Goal: Task Accomplishment & Management: Manage account settings

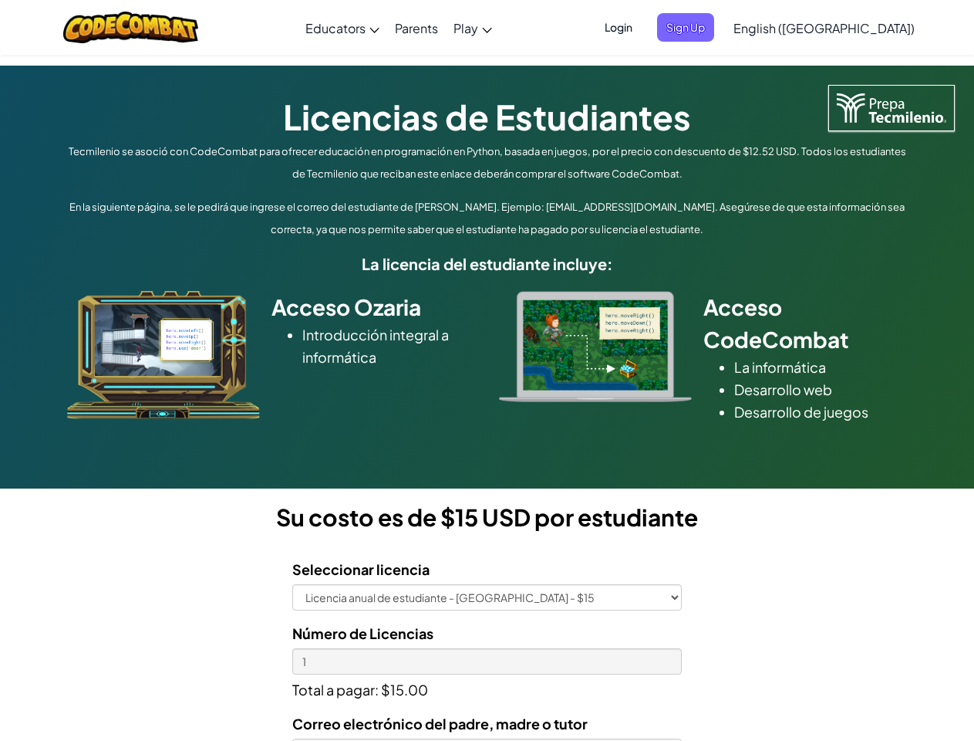
click at [488, 370] on div at bounding box center [596, 346] width 216 height 111
click at [642, 27] on span "Login" at bounding box center [619, 27] width 46 height 29
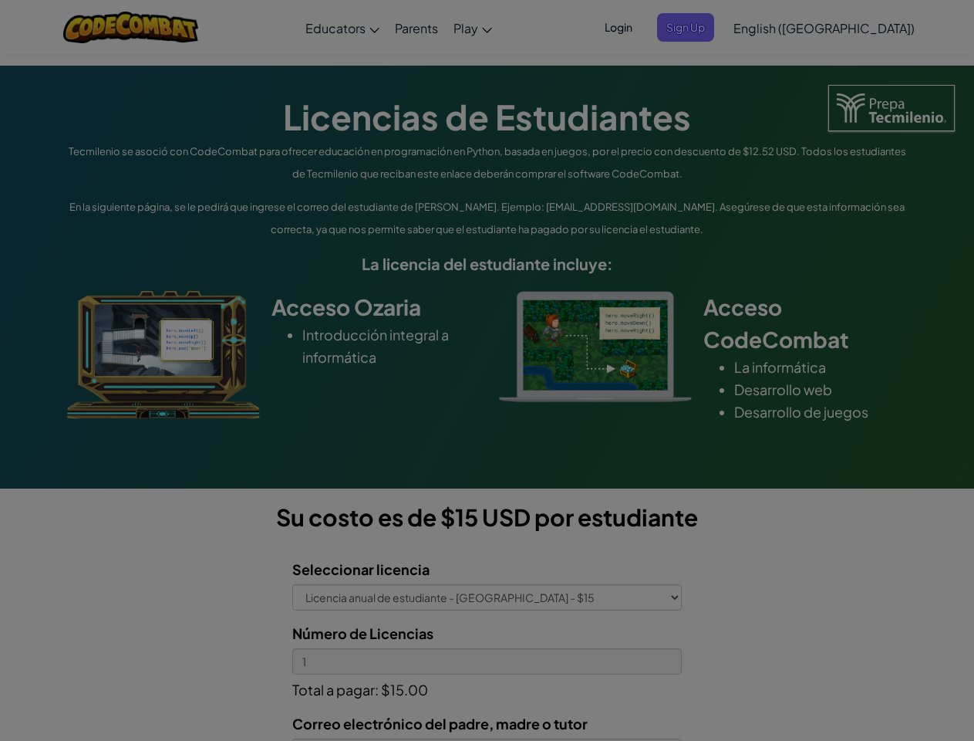
click at [711, 27] on div at bounding box center [487, 370] width 974 height 741
click at [0, 0] on div "Log In Unknown Error Email or Username : Forgot your password? Password : Log I…" at bounding box center [0, 0] width 0 height 0
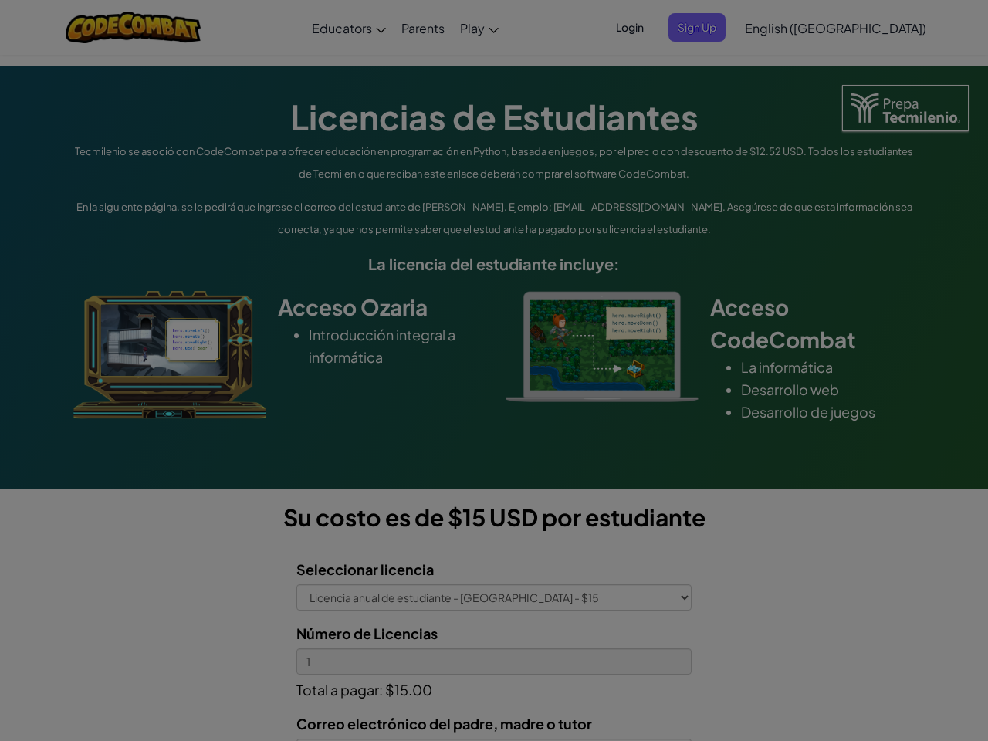
click at [780, 27] on div "Log In Unknown Error Email or Username : Forgot your password? Password : Log I…" at bounding box center [494, 370] width 988 height 741
click at [863, 28] on div at bounding box center [494, 370] width 988 height 741
